Goal: Task Accomplishment & Management: Complete application form

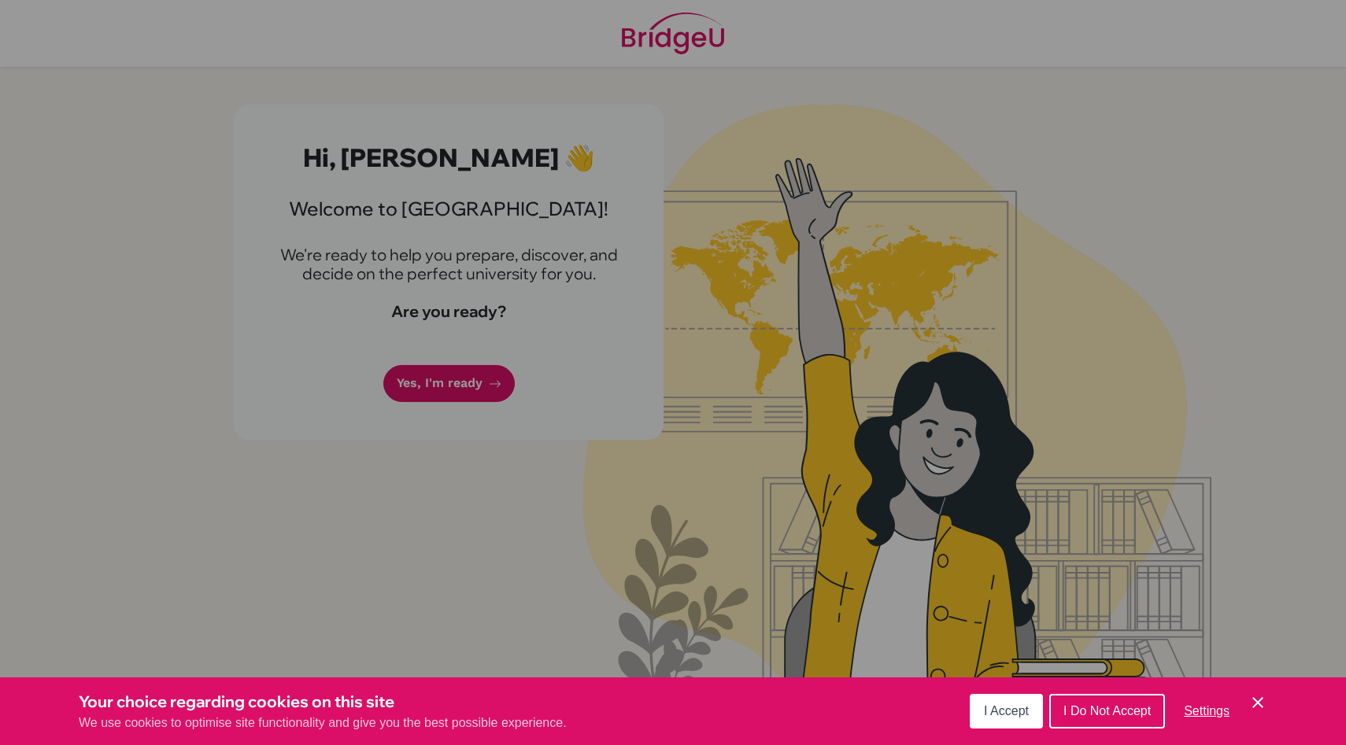
click at [1089, 711] on span "I Do Not Accept" at bounding box center [1106, 710] width 87 height 13
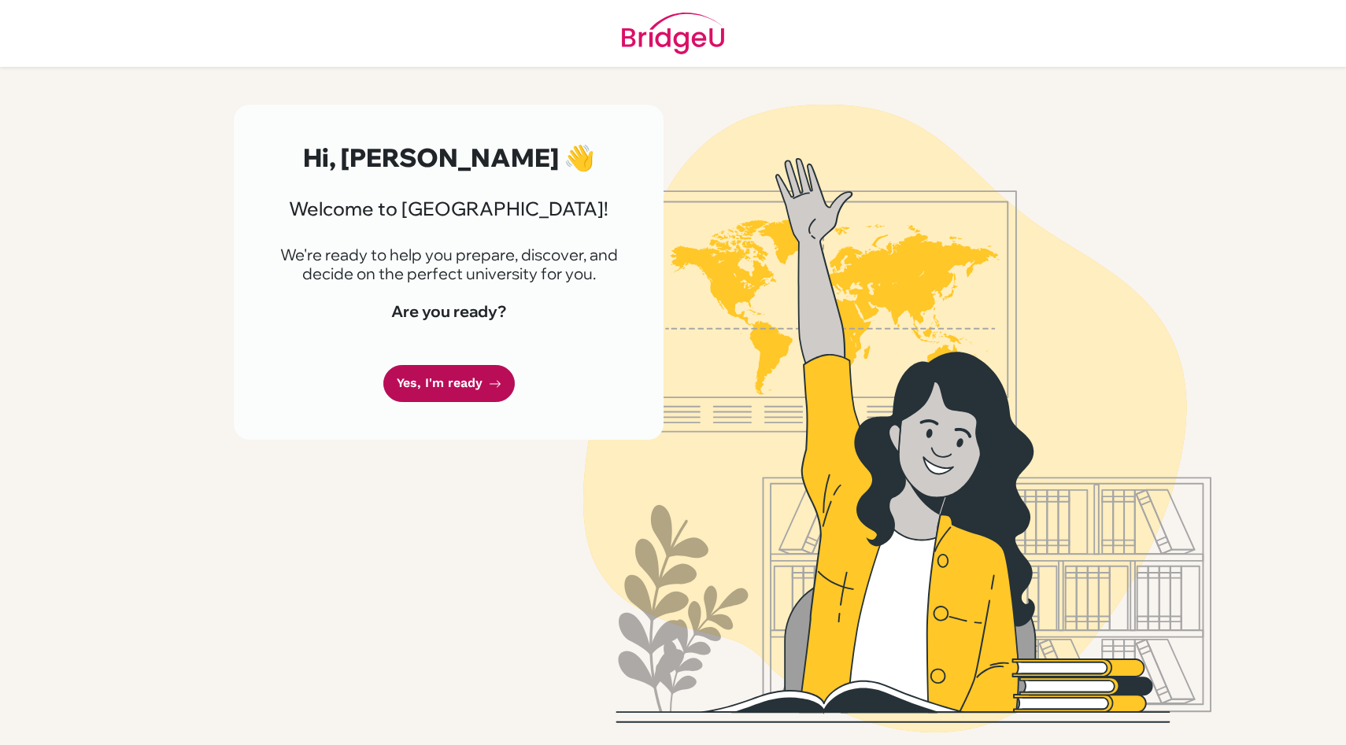
click at [456, 385] on link "Yes, I'm ready" at bounding box center [448, 383] width 131 height 37
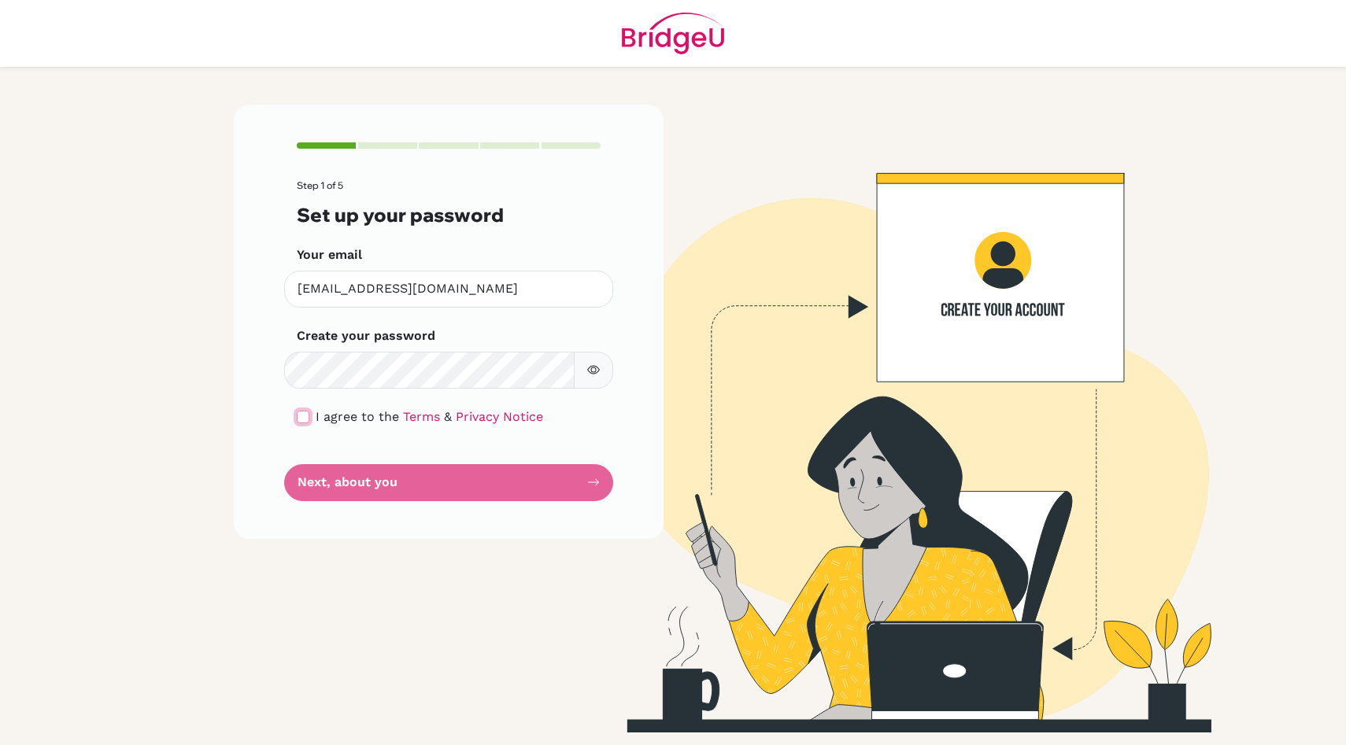
click at [299, 419] on input "checkbox" at bounding box center [303, 417] width 13 height 13
checkbox input "true"
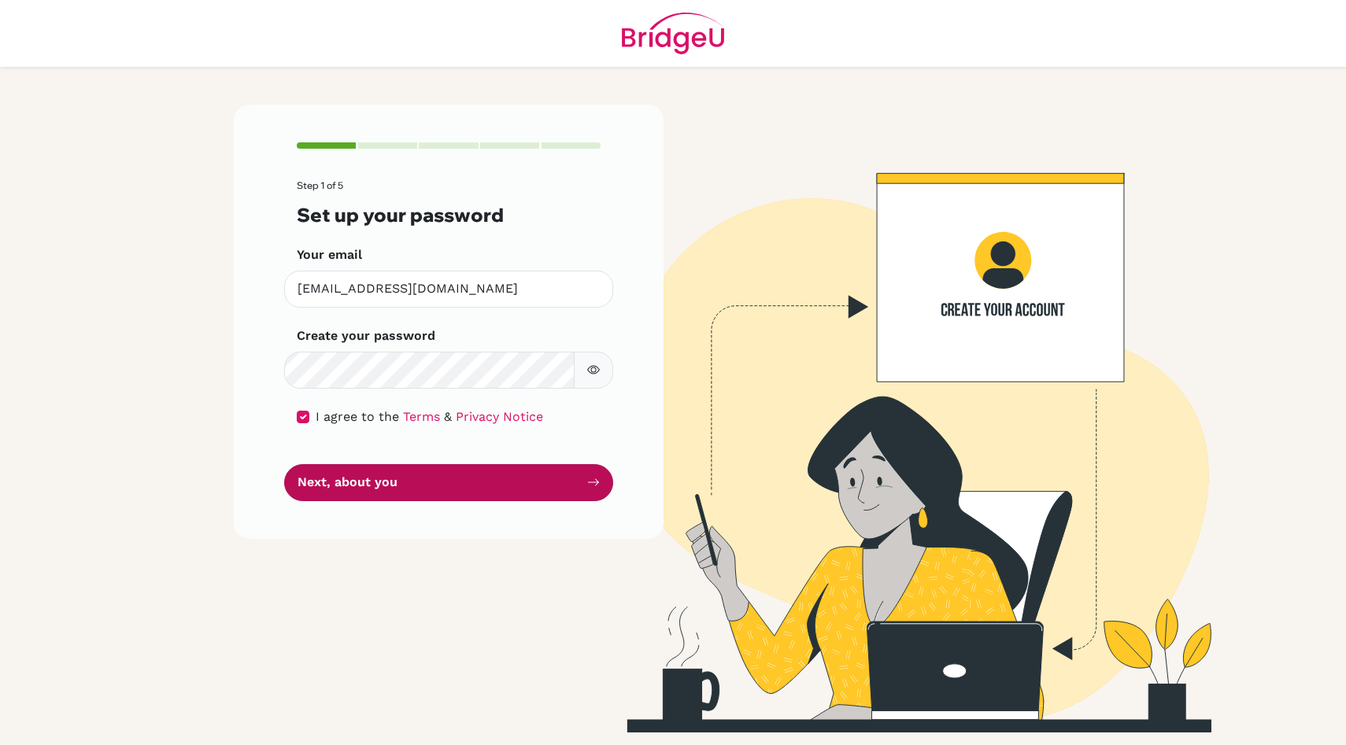
click at [397, 486] on button "Next, about you" at bounding box center [448, 482] width 329 height 37
